Goal: Use online tool/utility

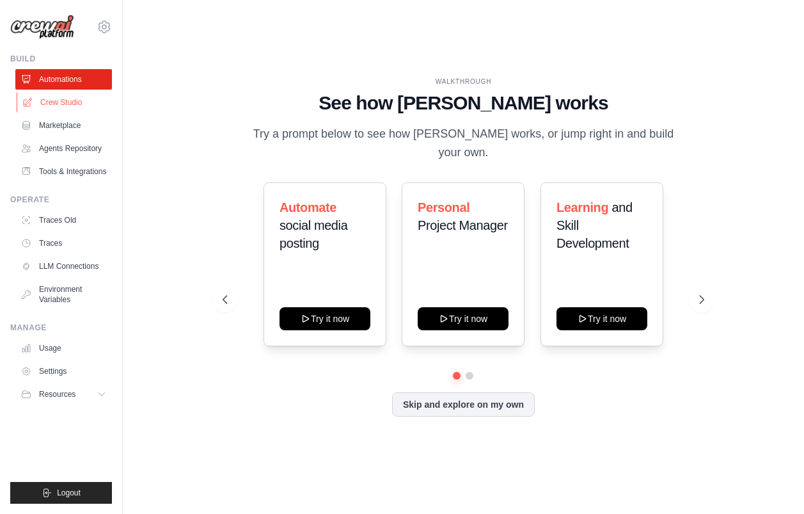
click at [70, 106] on link "Crew Studio" at bounding box center [65, 102] width 97 height 20
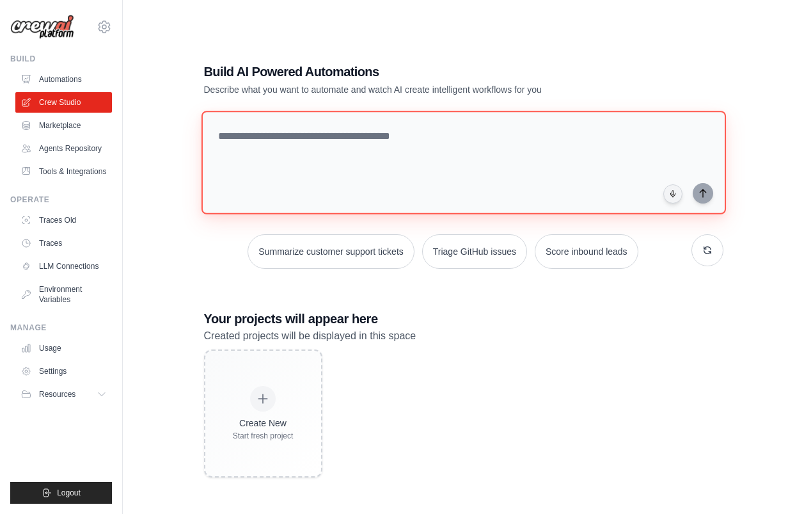
click at [283, 142] on textarea at bounding box center [463, 163] width 525 height 104
type textarea "*"
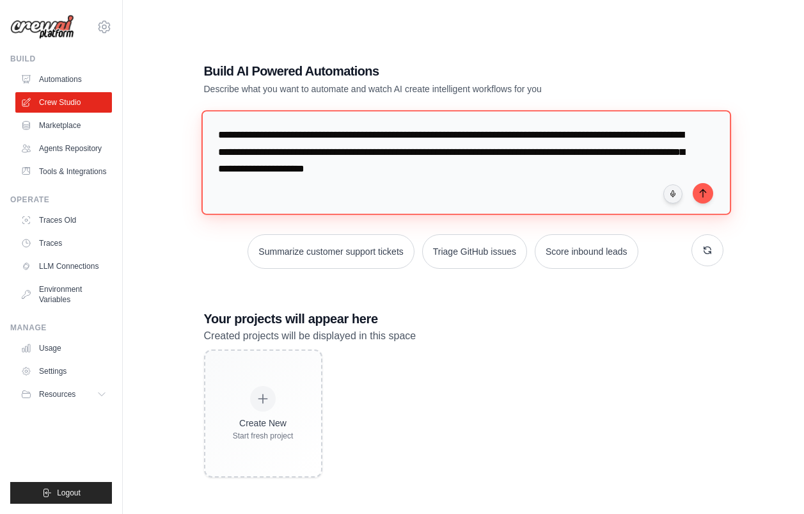
type textarea "**********"
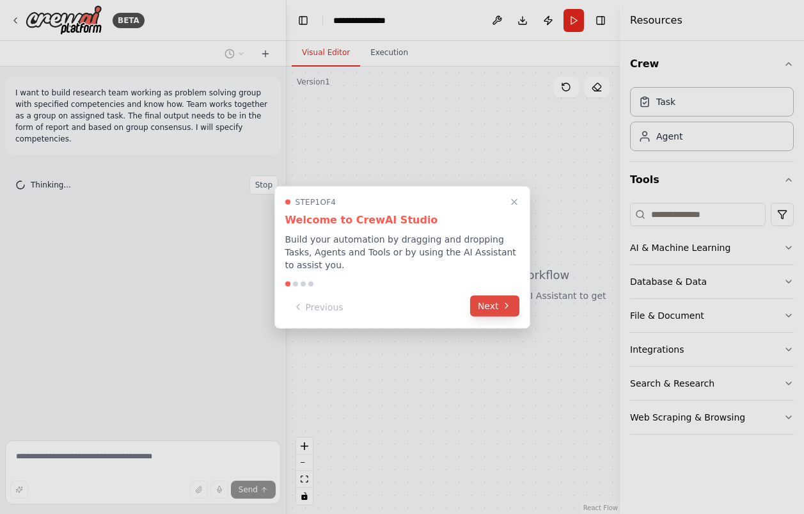
click at [483, 304] on button "Next" at bounding box center [494, 305] width 49 height 21
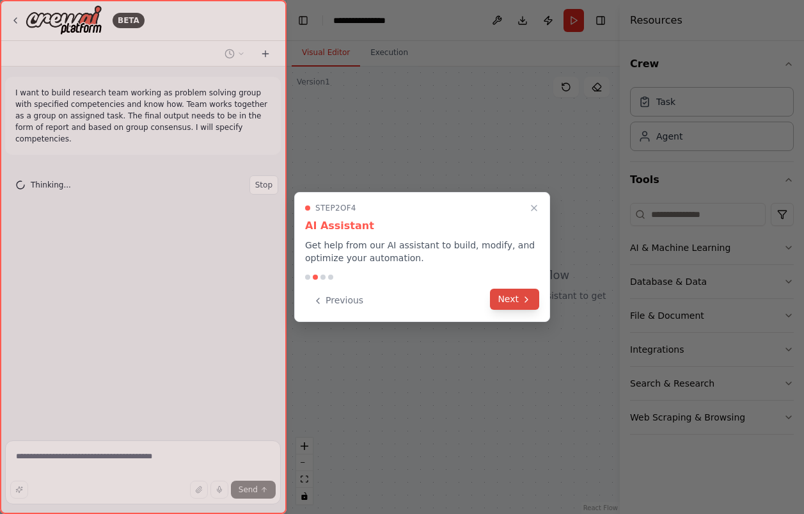
click at [505, 301] on button "Next" at bounding box center [514, 299] width 49 height 21
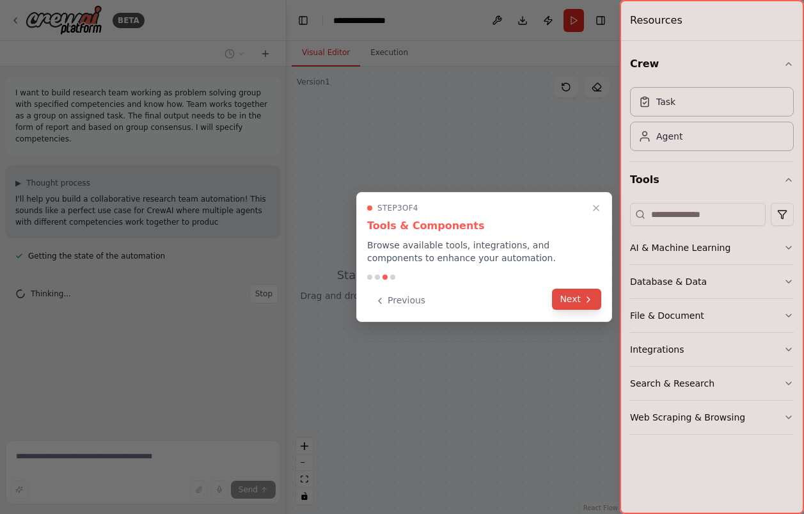
click at [571, 299] on button "Next" at bounding box center [576, 299] width 49 height 21
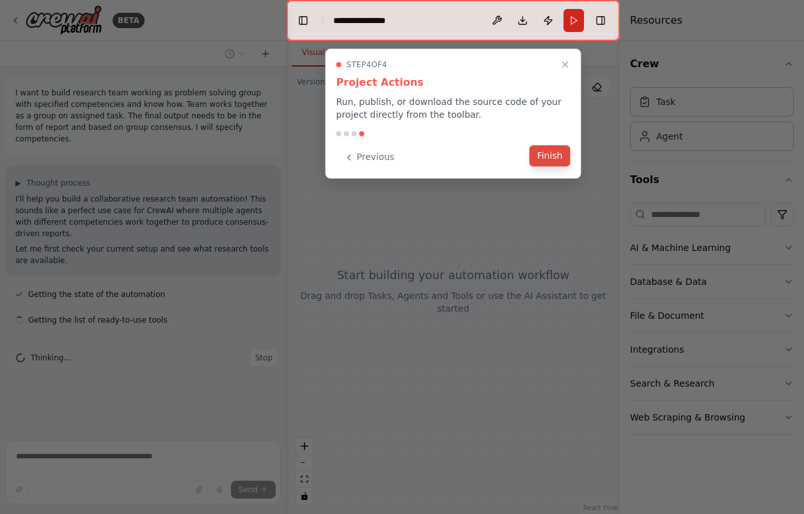
click at [548, 155] on button "Finish" at bounding box center [550, 155] width 41 height 21
